Goal: Navigation & Orientation: Find specific page/section

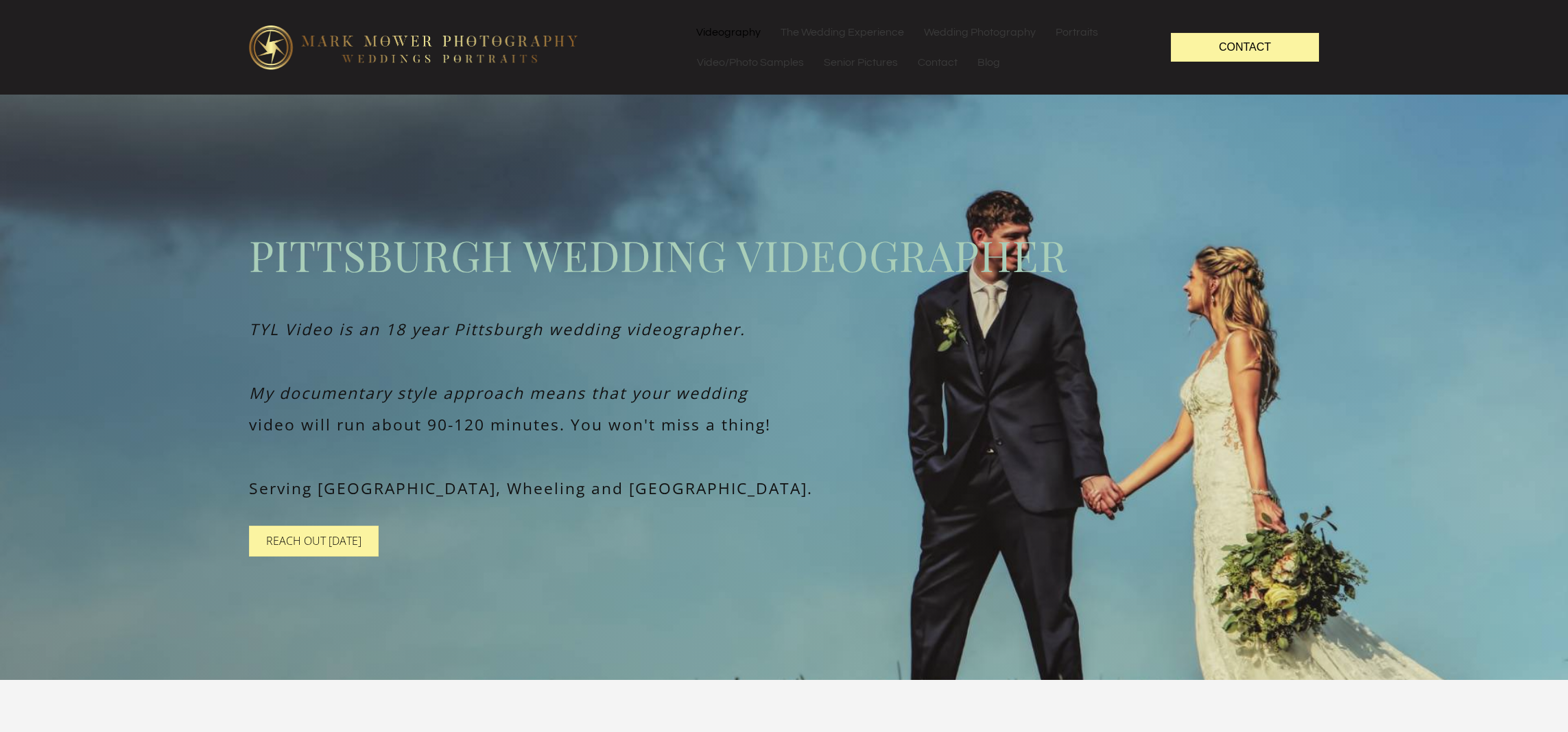
click at [715, 30] on link "Videography" at bounding box center [728, 32] width 84 height 30
click at [722, 62] on link "Video/Photo Samples" at bounding box center [750, 62] width 127 height 30
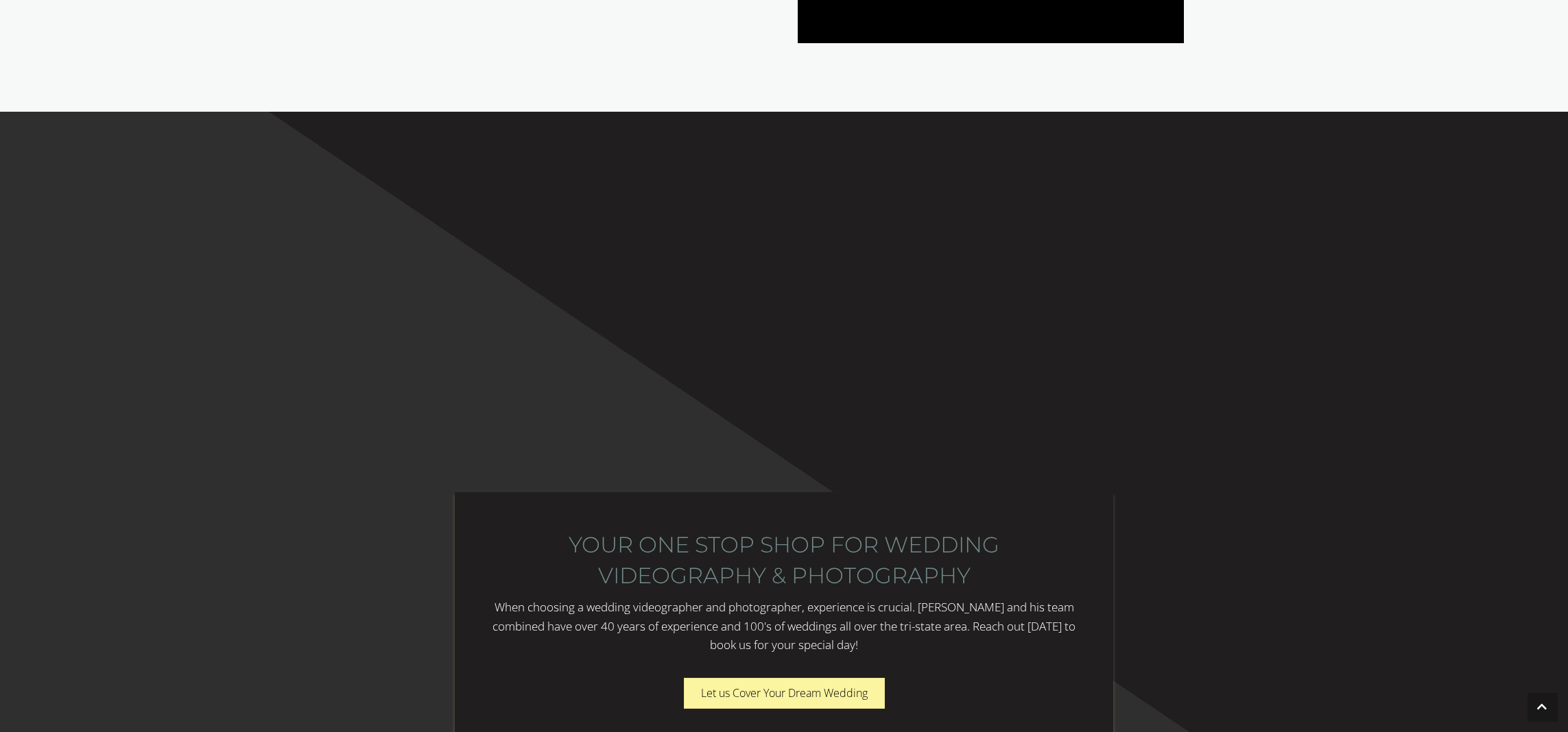
scroll to position [2048, 0]
